Goal: Task Accomplishment & Management: Use online tool/utility

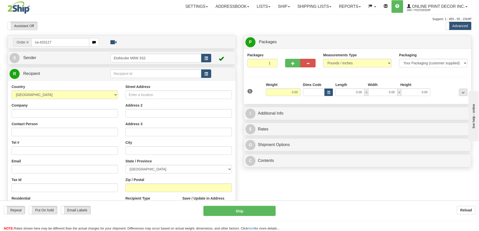
type input "ca-420127"
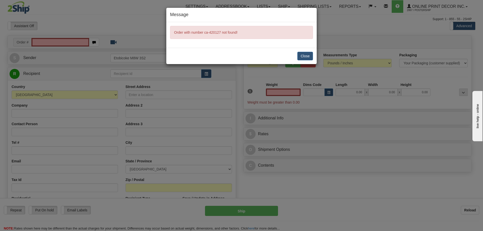
type input "0.00"
click at [308, 55] on button "Close" at bounding box center [305, 56] width 16 height 9
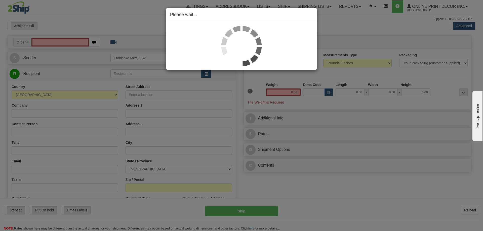
click at [58, 42] on div "Please wait..." at bounding box center [241, 115] width 483 height 231
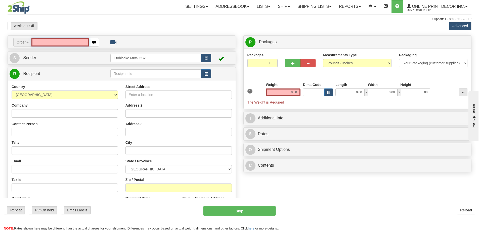
click at [44, 44] on input "text" at bounding box center [60, 42] width 58 height 9
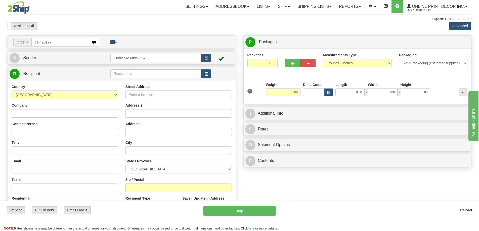
type input "ca-420127"
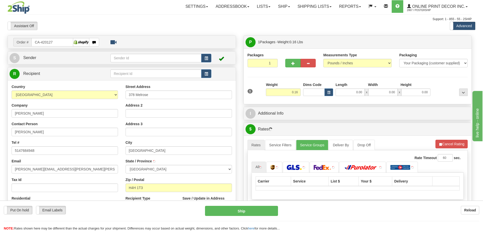
type input "VERDUN"
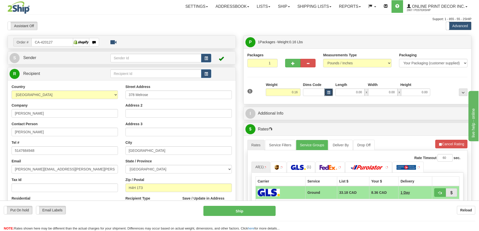
click at [329, 93] on span "button" at bounding box center [328, 92] width 3 height 3
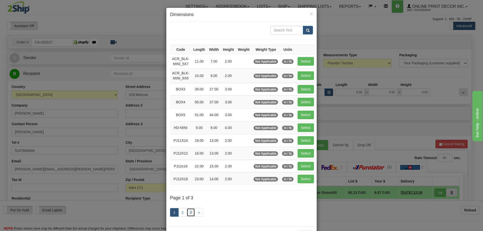
click at [189, 208] on link "3" at bounding box center [191, 212] width 9 height 9
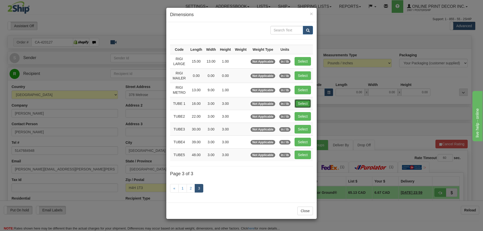
click at [304, 104] on button "Select" at bounding box center [302, 103] width 16 height 9
type input "TUBE 1"
type input "16.00"
type input "3.00"
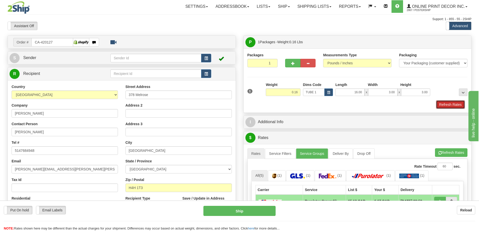
click at [444, 104] on button "Refresh Rates" at bounding box center [450, 104] width 29 height 9
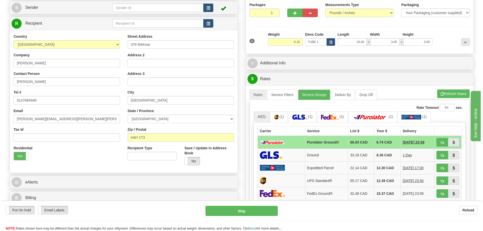
scroll to position [75, 0]
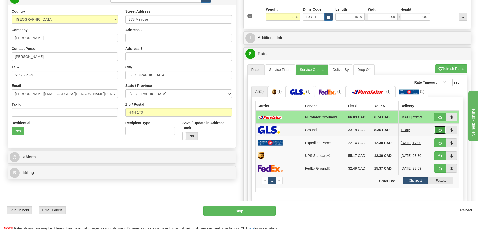
click at [440, 130] on span "button" at bounding box center [440, 130] width 4 height 3
type input "1"
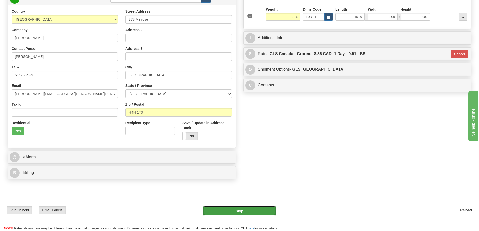
click at [252, 211] on button "Ship" at bounding box center [239, 211] width 72 height 10
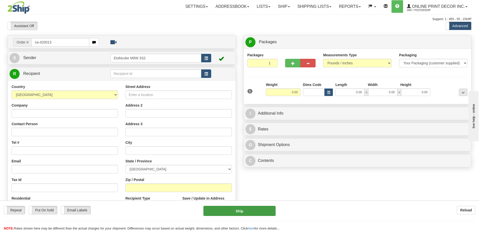
type input "ca-420013"
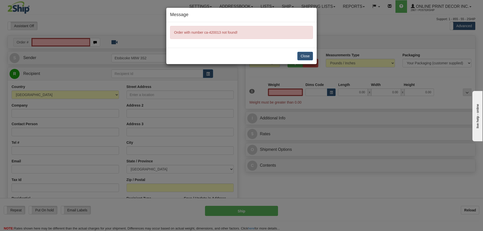
type input "0.00"
click at [304, 53] on button "Close" at bounding box center [305, 56] width 16 height 9
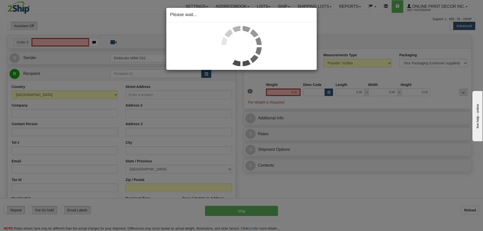
click at [41, 40] on div "Please wait..." at bounding box center [241, 115] width 483 height 231
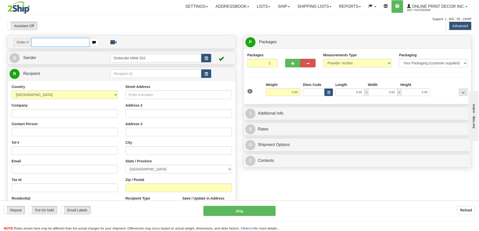
click at [44, 41] on input "text" at bounding box center [60, 42] width 58 height 9
type input "ca-420013"
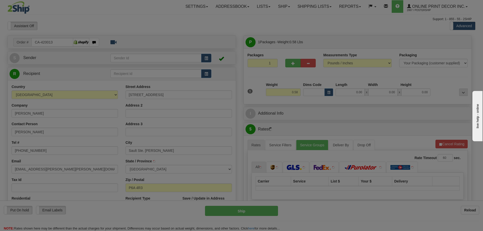
type input "SAULT STE. MARIE"
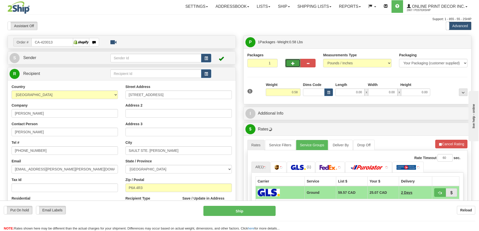
click at [293, 62] on span "button" at bounding box center [293, 63] width 4 height 3
radio input "true"
type input "2"
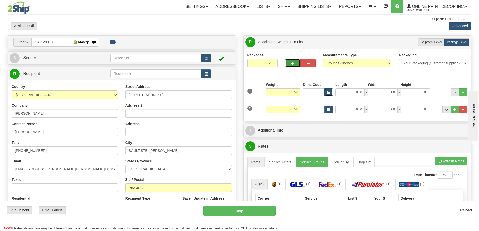
click at [328, 92] on span "button" at bounding box center [328, 92] width 3 height 3
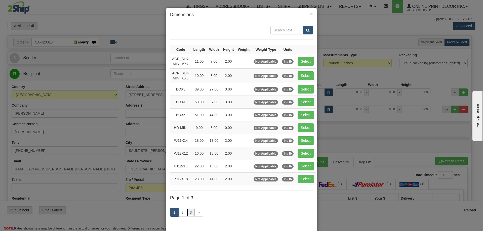
click at [190, 213] on link "3" at bounding box center [191, 212] width 9 height 9
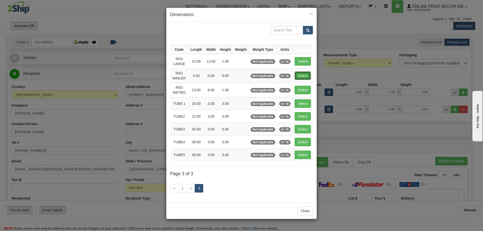
click at [307, 73] on button "Select" at bounding box center [302, 75] width 16 height 9
type input "RIGI MAILER"
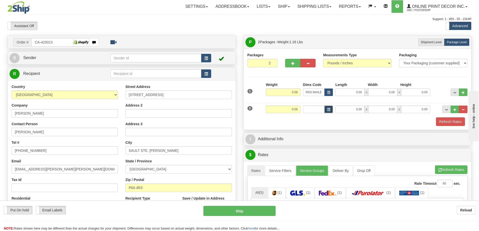
click at [330, 107] on button "button" at bounding box center [328, 110] width 9 height 8
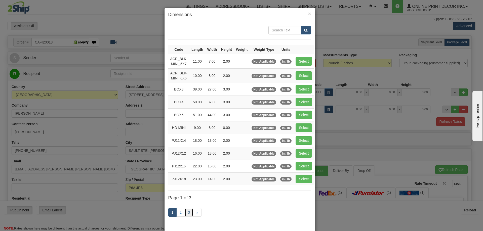
click at [185, 211] on link "3" at bounding box center [189, 212] width 9 height 9
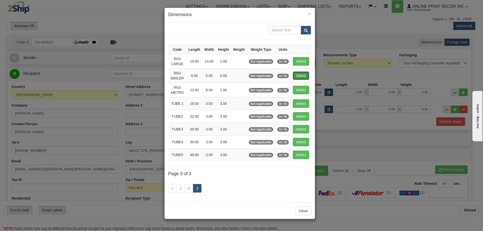
click at [301, 73] on button "Select" at bounding box center [301, 75] width 16 height 9
type input "RIGI MAILER"
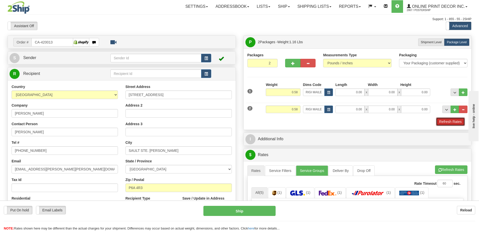
click at [453, 122] on button "Refresh Rates" at bounding box center [450, 121] width 29 height 9
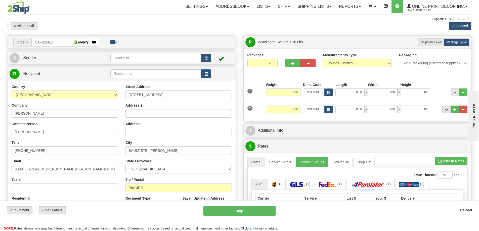
scroll to position [50, 0]
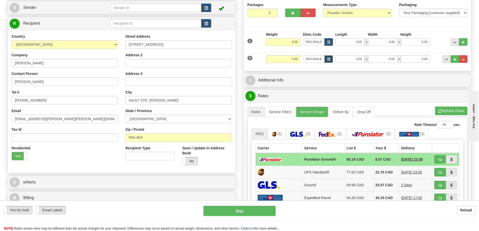
click at [327, 61] on button "button" at bounding box center [328, 59] width 9 height 8
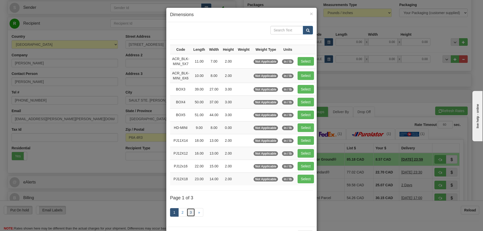
click at [187, 213] on link "3" at bounding box center [191, 212] width 9 height 9
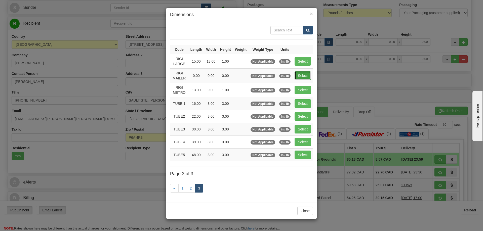
click at [302, 75] on button "Select" at bounding box center [302, 75] width 16 height 9
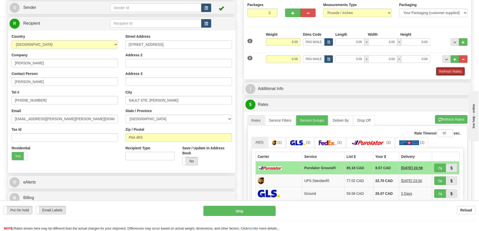
click at [446, 71] on button "Refresh Rates" at bounding box center [450, 71] width 29 height 9
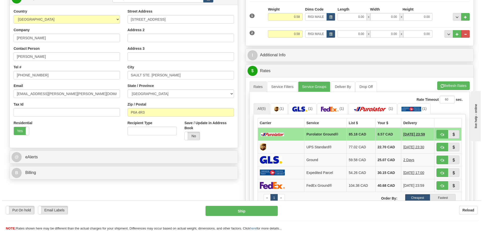
scroll to position [101, 0]
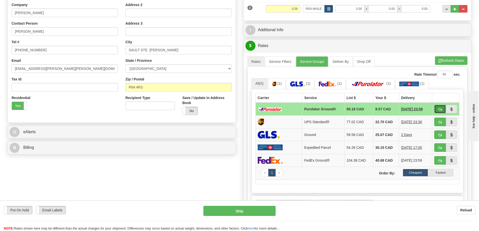
click at [440, 111] on span "button" at bounding box center [440, 109] width 4 height 3
type input "260"
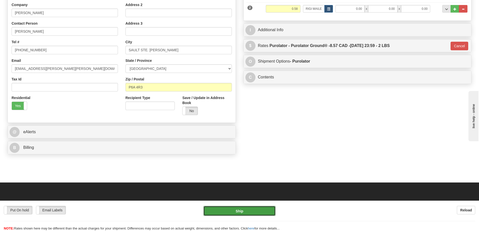
click at [253, 212] on button "Ship" at bounding box center [239, 211] width 72 height 10
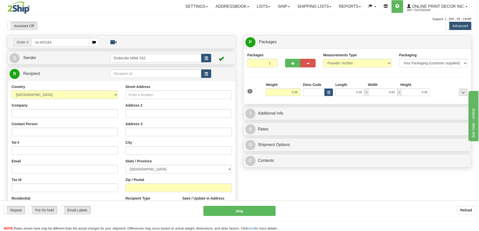
type input "ca-420164"
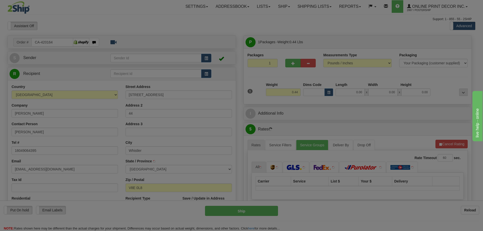
type input "WHISTLER"
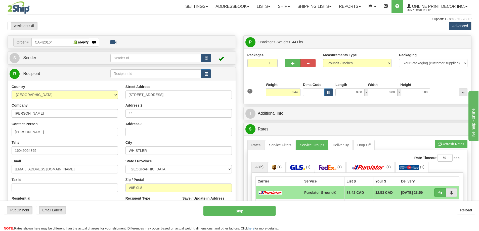
click at [327, 88] on div "Dims Code" at bounding box center [318, 89] width 32 height 14
click at [326, 91] on button "button" at bounding box center [328, 92] width 9 height 8
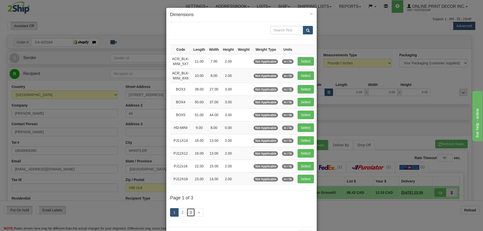
click at [189, 209] on link "3" at bounding box center [191, 212] width 9 height 9
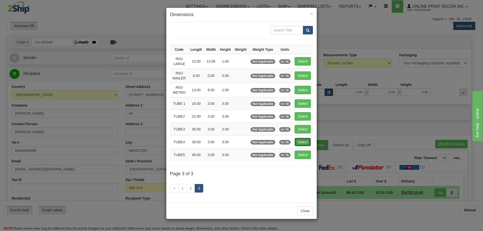
click at [304, 142] on button "Select" at bounding box center [302, 142] width 16 height 9
type input "TUBE4"
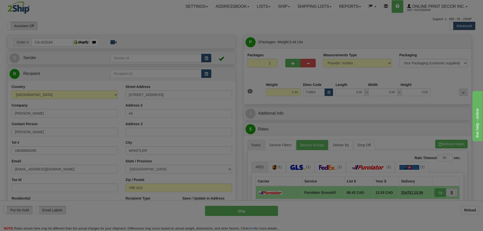
type input "39.00"
type input "3.00"
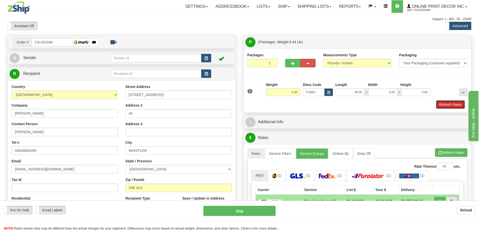
click at [447, 103] on button "Refresh Rates" at bounding box center [450, 104] width 29 height 9
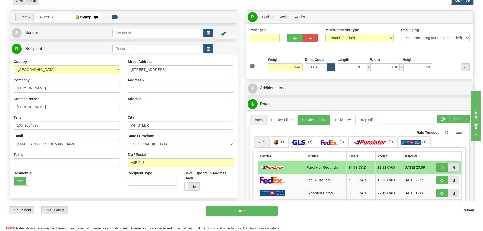
scroll to position [50, 0]
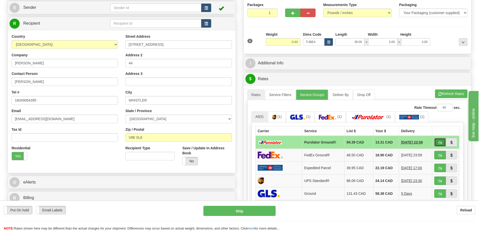
click at [441, 143] on span "button" at bounding box center [440, 142] width 4 height 3
type input "260"
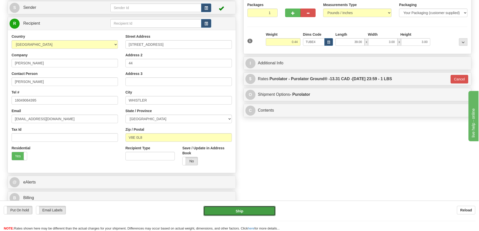
click at [258, 207] on button "Ship" at bounding box center [239, 211] width 72 height 10
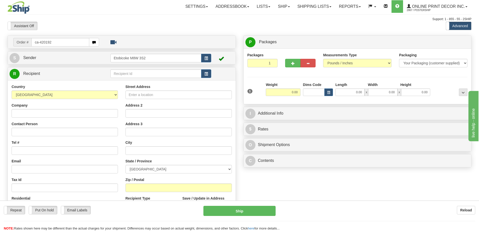
type input "ca-420192"
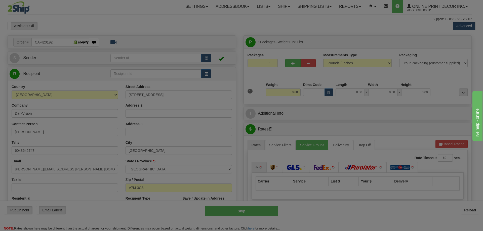
type input "[GEOGRAPHIC_DATA]"
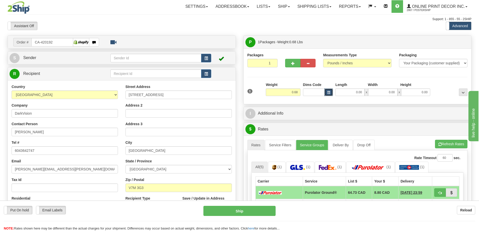
click at [330, 94] on button "button" at bounding box center [328, 92] width 9 height 8
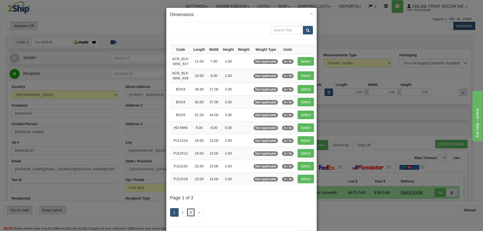
click at [192, 210] on link "3" at bounding box center [191, 212] width 9 height 9
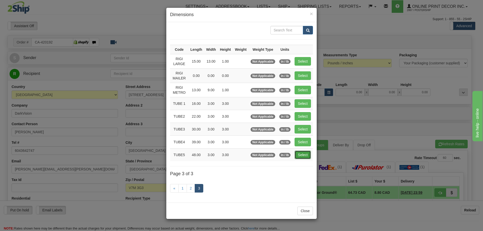
click at [302, 153] on button "Select" at bounding box center [302, 155] width 16 height 9
type input "TUBE5"
type input "48.00"
type input "3.00"
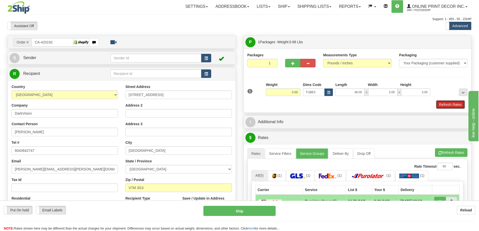
click at [455, 106] on button "Refresh Rates" at bounding box center [450, 104] width 29 height 9
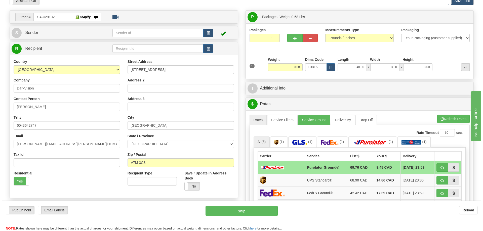
scroll to position [75, 0]
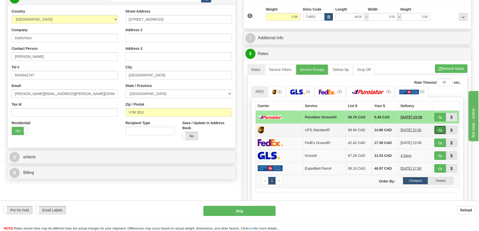
click at [437, 129] on button "button" at bounding box center [440, 130] width 12 height 9
type input "11"
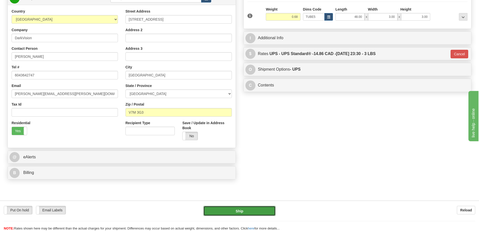
click at [256, 206] on button "Ship" at bounding box center [239, 211] width 72 height 10
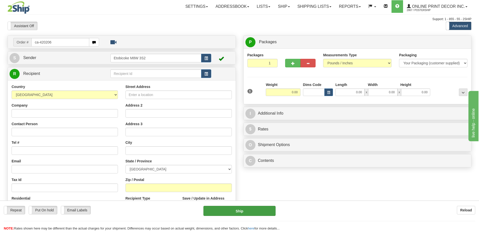
type input "ca-420206"
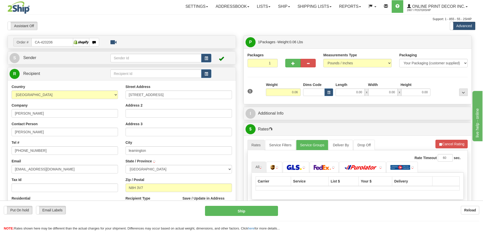
type input "LEAMINGTON"
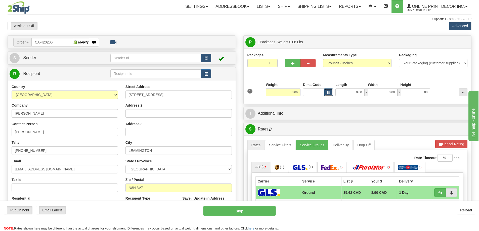
click at [328, 92] on span "button" at bounding box center [328, 92] width 3 height 3
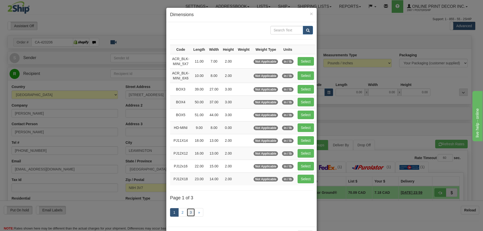
click at [192, 211] on link "3" at bounding box center [191, 212] width 9 height 9
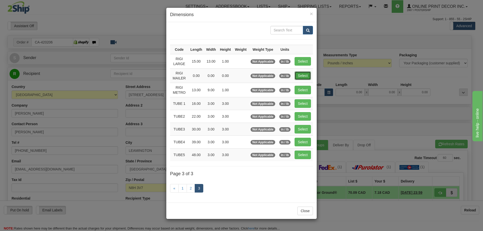
click at [301, 73] on button "Select" at bounding box center [302, 75] width 16 height 9
type input "RIGI MAILER"
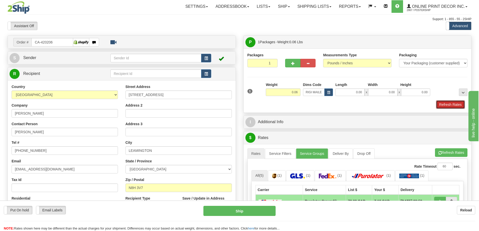
click at [448, 105] on button "Refresh Rates" at bounding box center [450, 104] width 29 height 9
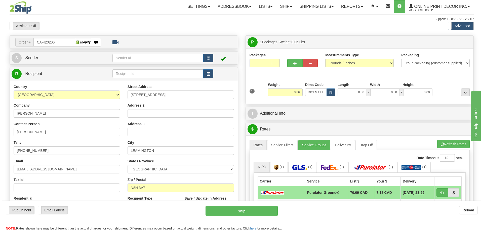
scroll to position [50, 0]
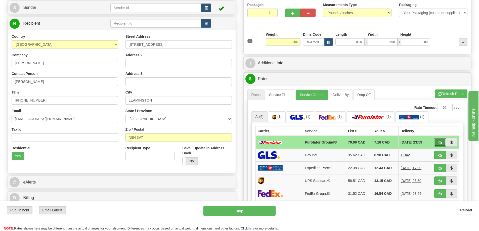
click at [439, 140] on button "button" at bounding box center [440, 142] width 12 height 9
type input "260"
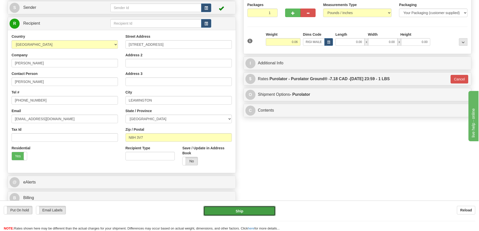
click at [245, 209] on button "Ship" at bounding box center [239, 211] width 72 height 10
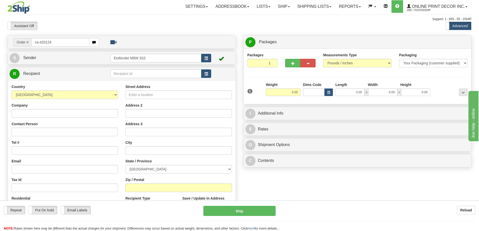
type input "ca-420124"
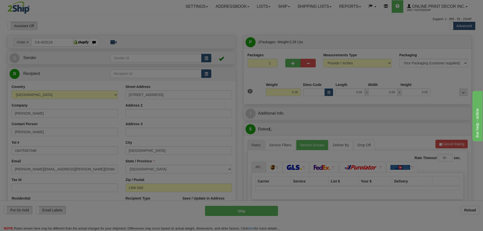
type input "ORANGEVILLE"
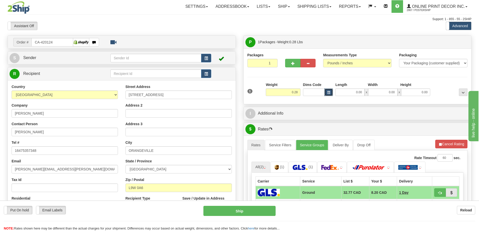
click at [327, 92] on button "button" at bounding box center [328, 92] width 9 height 8
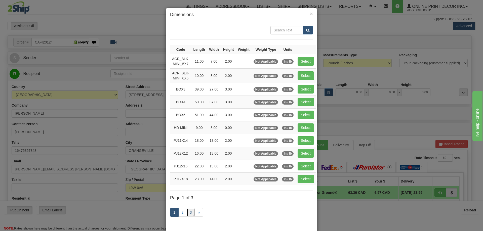
click at [188, 211] on link "3" at bounding box center [191, 212] width 9 height 9
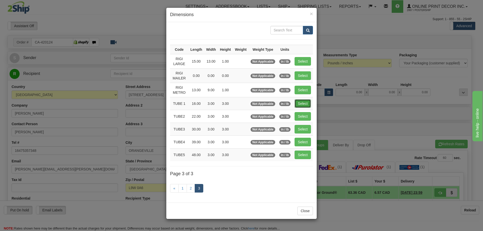
click at [302, 100] on button "Select" at bounding box center [302, 103] width 16 height 9
type input "TUBE 1"
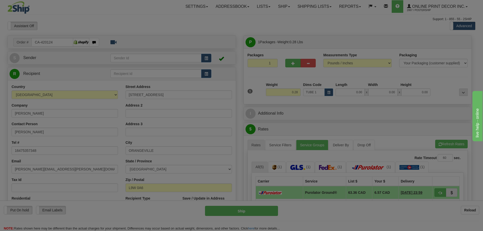
type input "16.00"
type input "3.00"
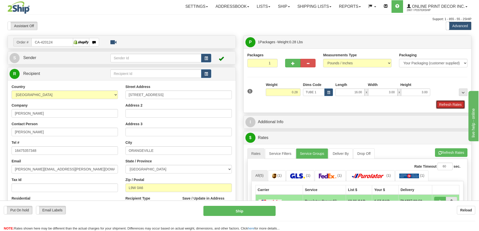
click at [459, 104] on button "Refresh Rates" at bounding box center [450, 104] width 29 height 9
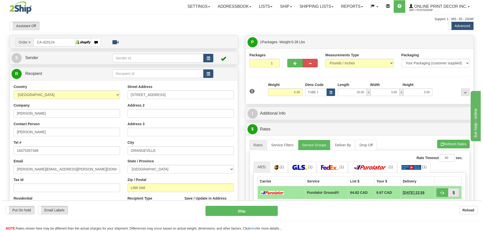
scroll to position [75, 0]
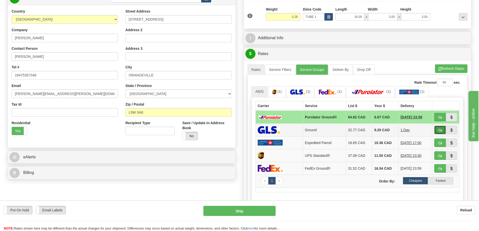
click at [444, 131] on button "button" at bounding box center [440, 130] width 12 height 9
type input "1"
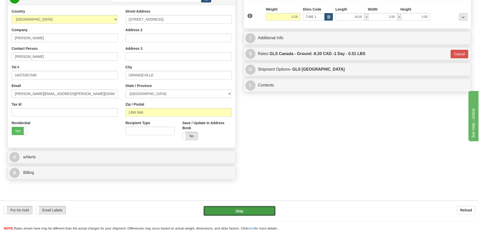
click at [248, 211] on button "Ship" at bounding box center [239, 211] width 72 height 10
